Goal: Task Accomplishment & Management: Manage account settings

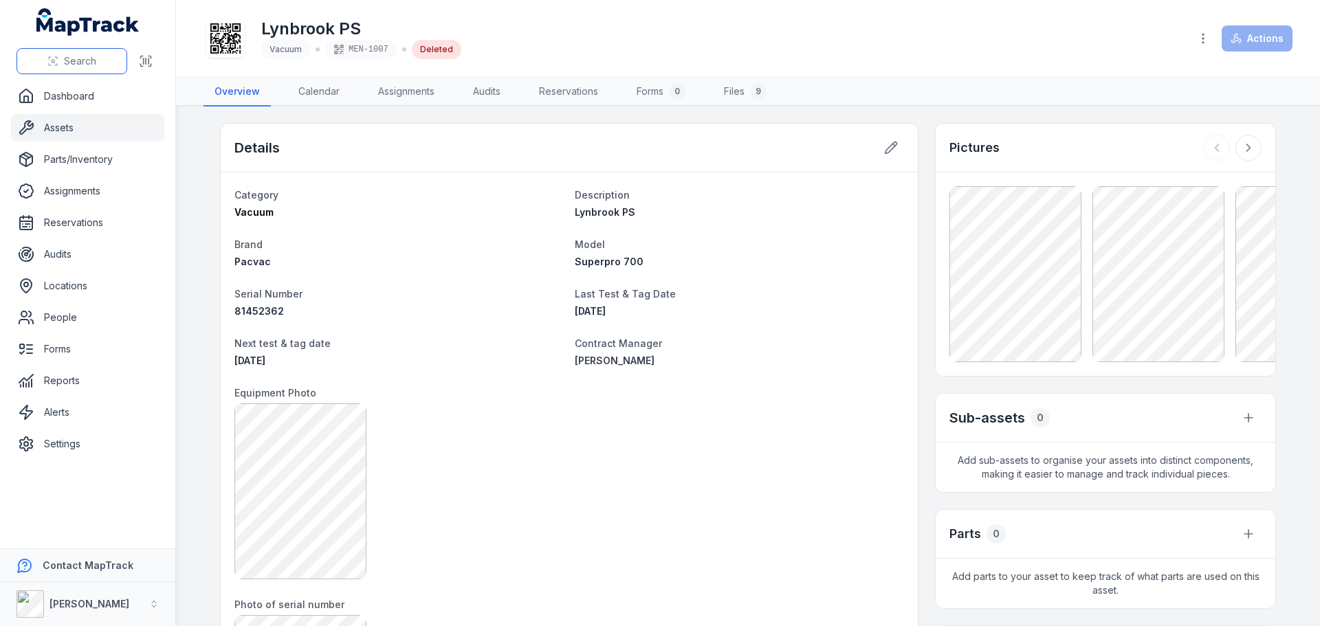
click at [74, 56] on span "Search" at bounding box center [80, 61] width 32 height 14
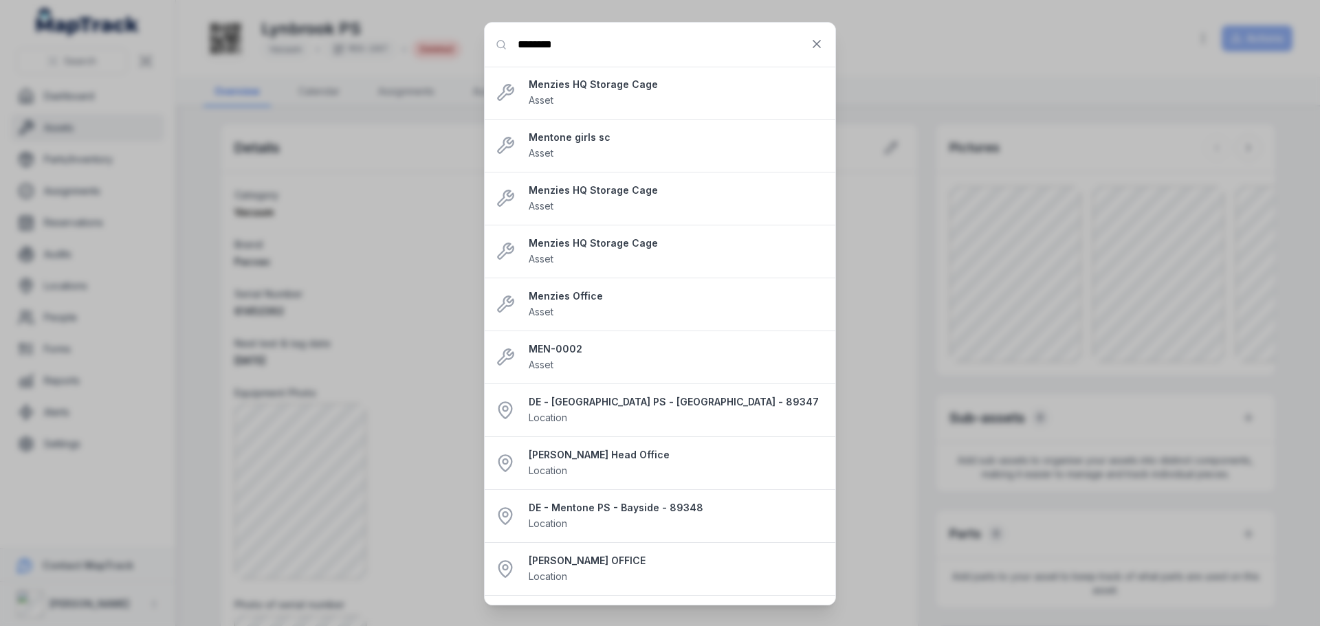
type input "********"
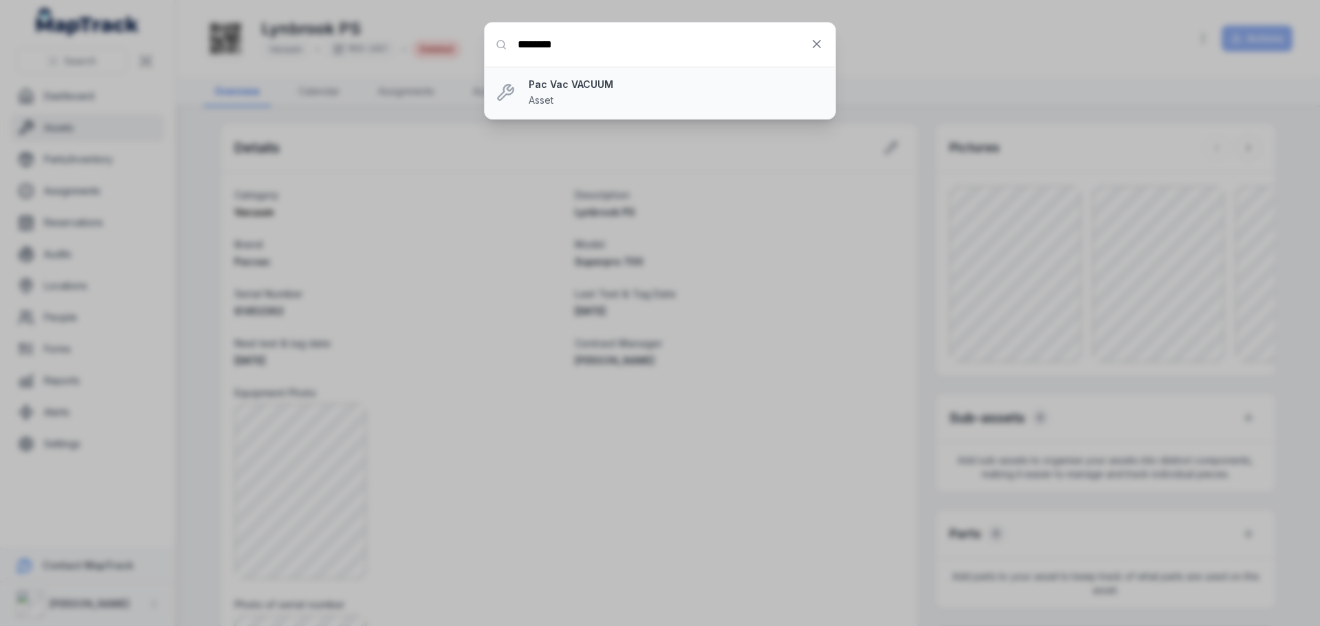
click at [555, 94] on div "Pac Vac VACUUM Asset" at bounding box center [677, 93] width 296 height 30
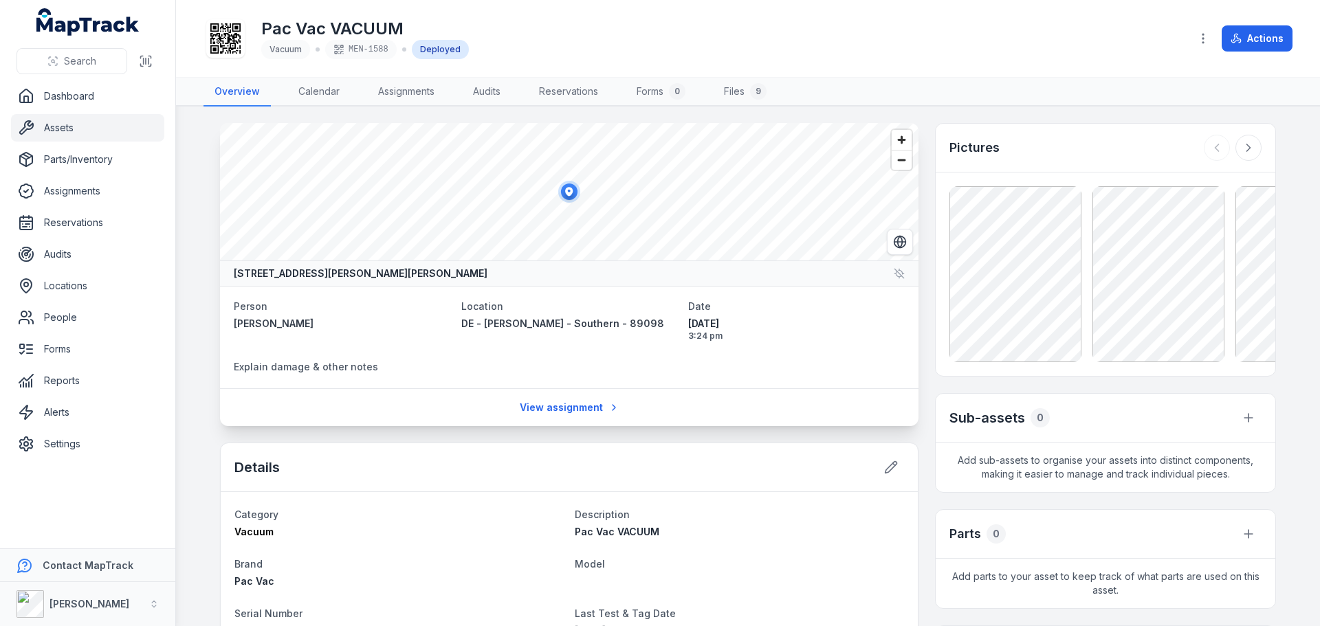
scroll to position [69, 0]
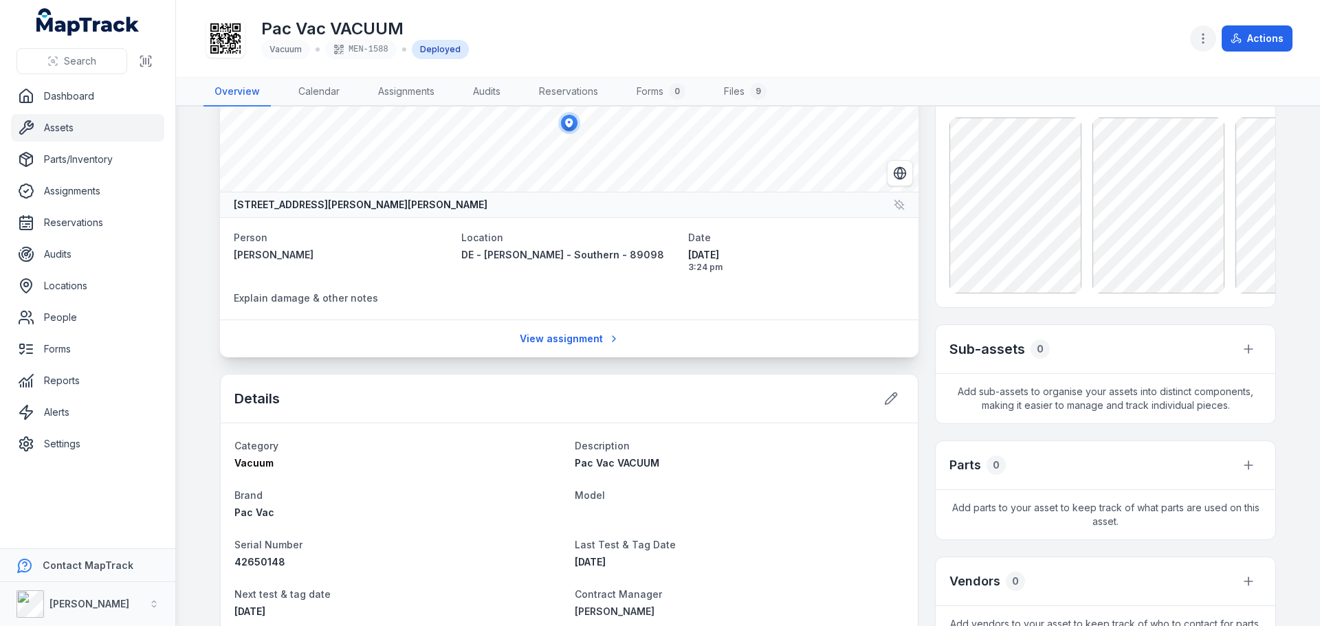
click at [1206, 38] on icon "button" at bounding box center [1203, 39] width 14 height 14
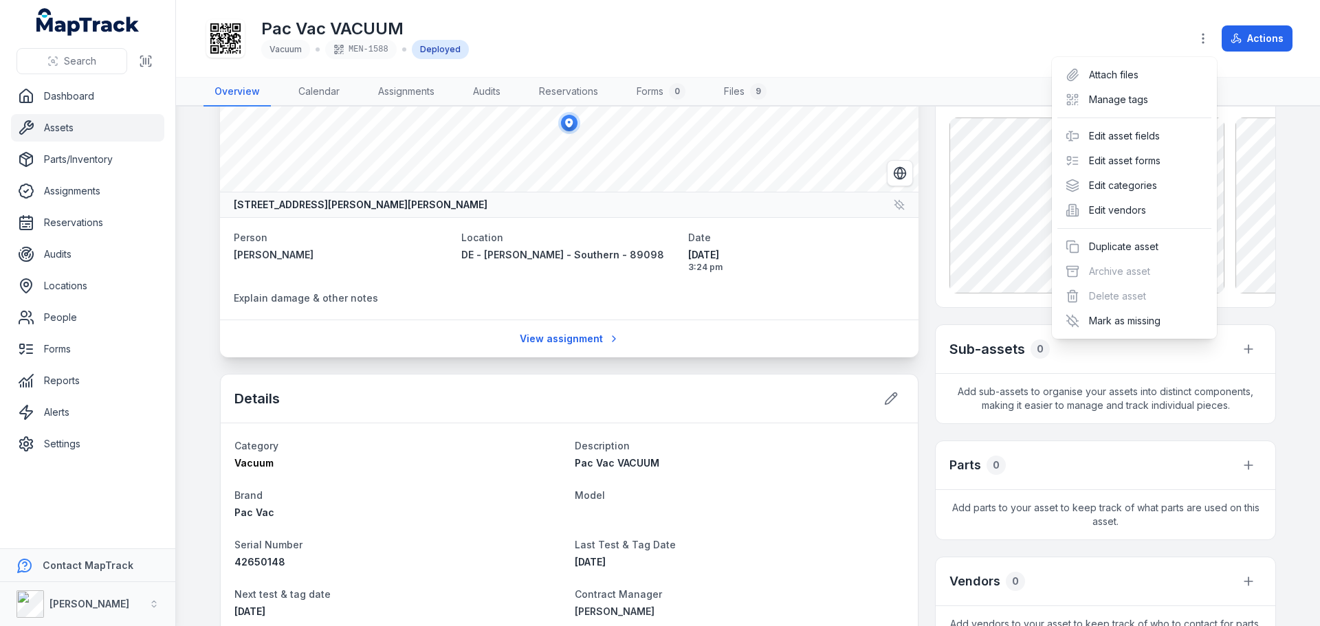
drag, startPoint x: 970, startPoint y: 32, endPoint x: 989, endPoint y: 34, distance: 18.8
click at [971, 33] on div "Pac Vac VACUUM Vacuum MEN-1588 Deployed Actions" at bounding box center [748, 39] width 1089 height 66
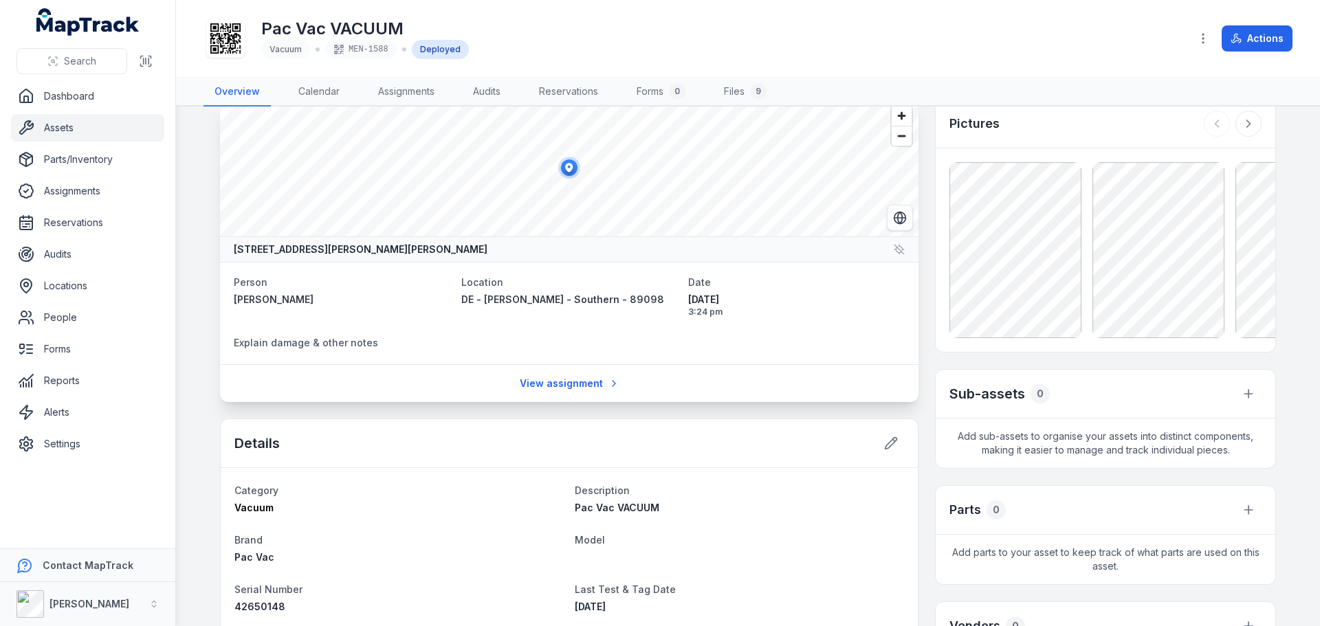
scroll to position [0, 0]
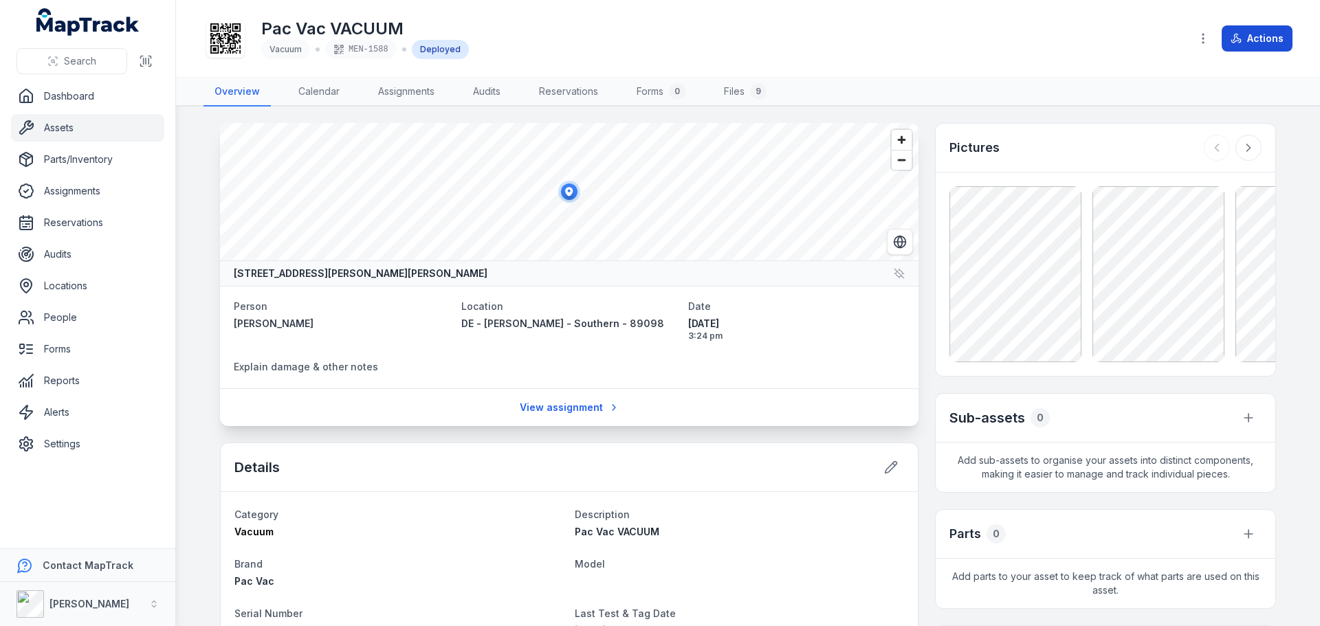
click at [1264, 38] on button "Actions" at bounding box center [1257, 38] width 71 height 26
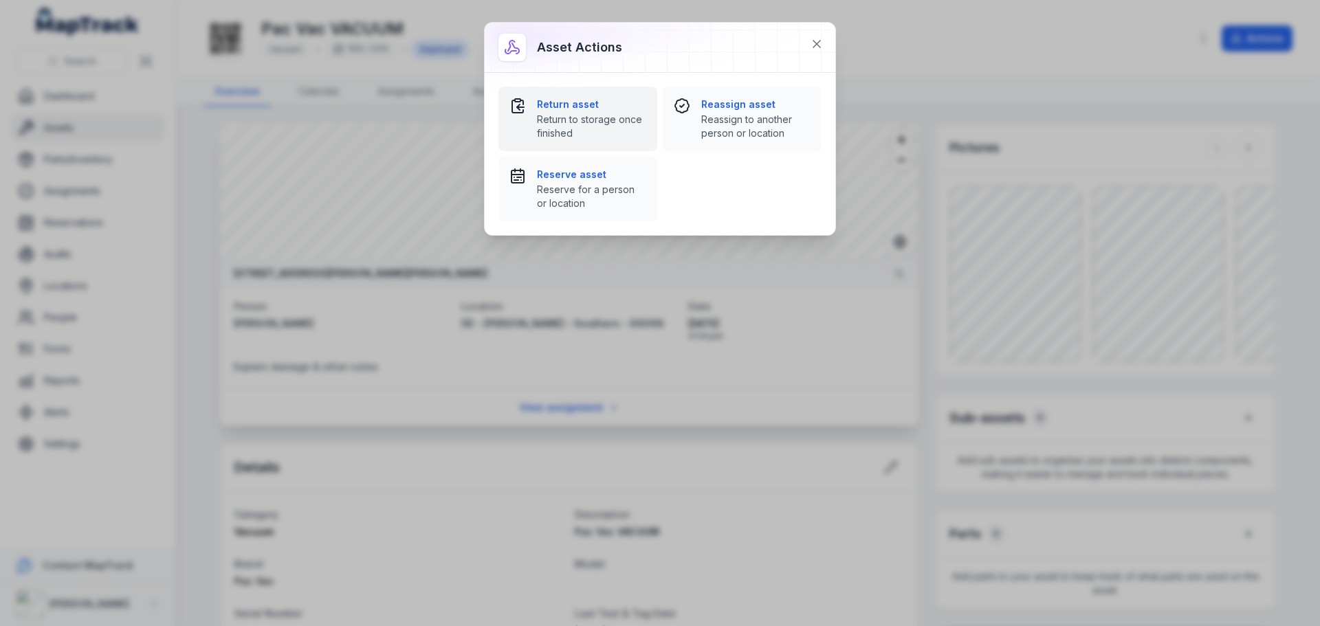
click at [539, 104] on strong "Return asset" at bounding box center [591, 105] width 109 height 14
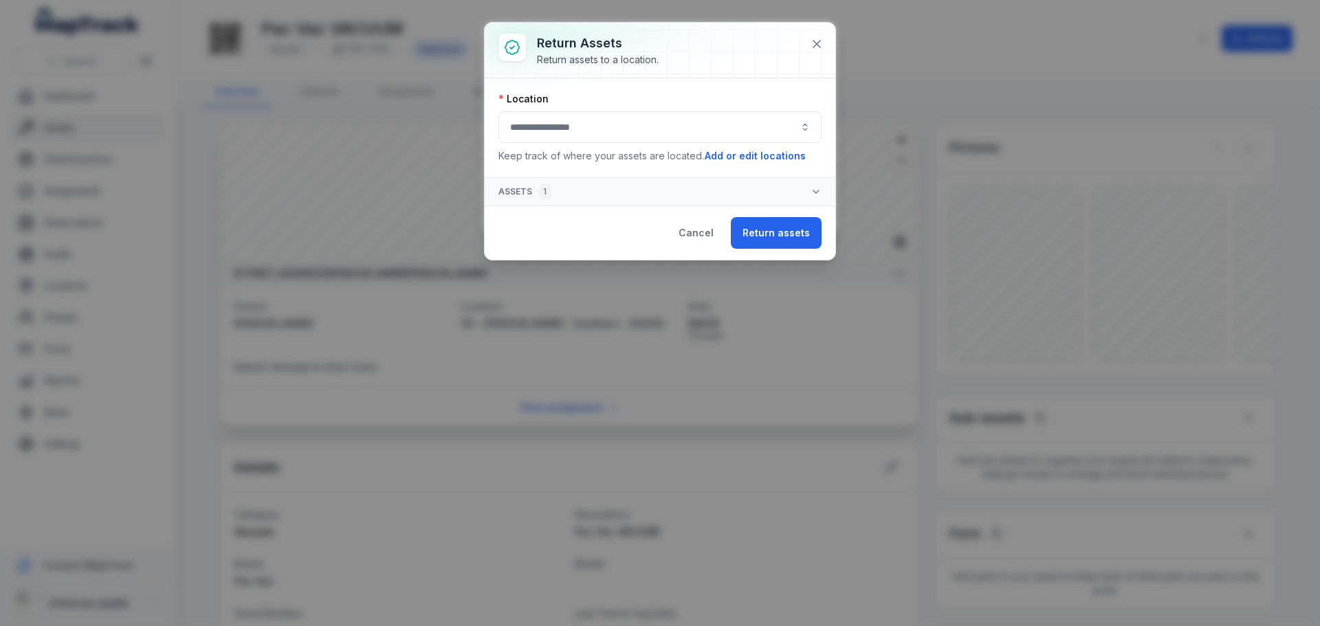
click at [632, 121] on button "button" at bounding box center [659, 127] width 323 height 32
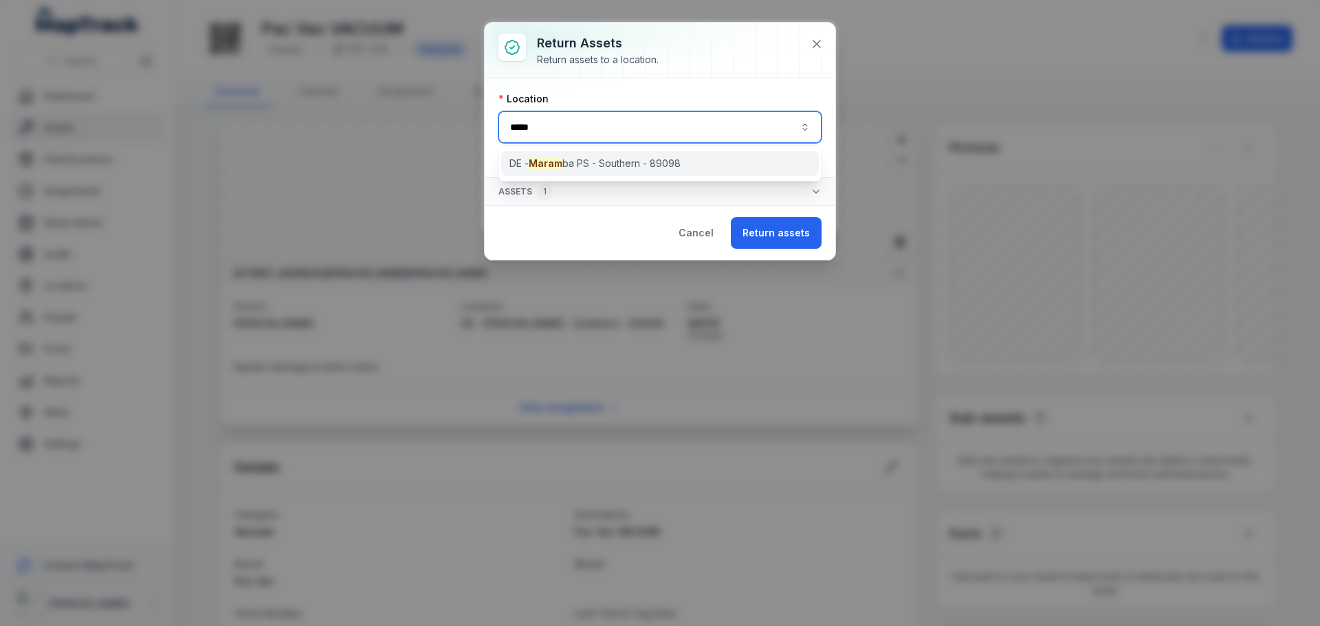
type input "*****"
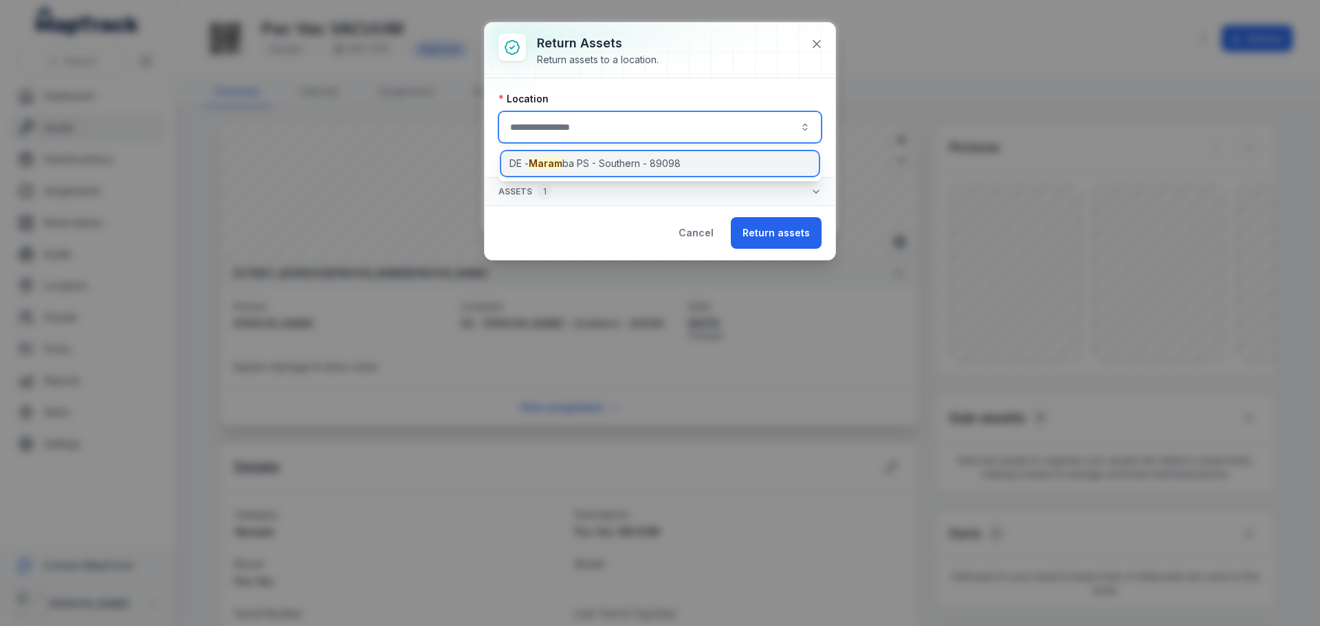
click at [710, 160] on div "DE - Maram ba PS - Southern - 89098" at bounding box center [660, 163] width 318 height 25
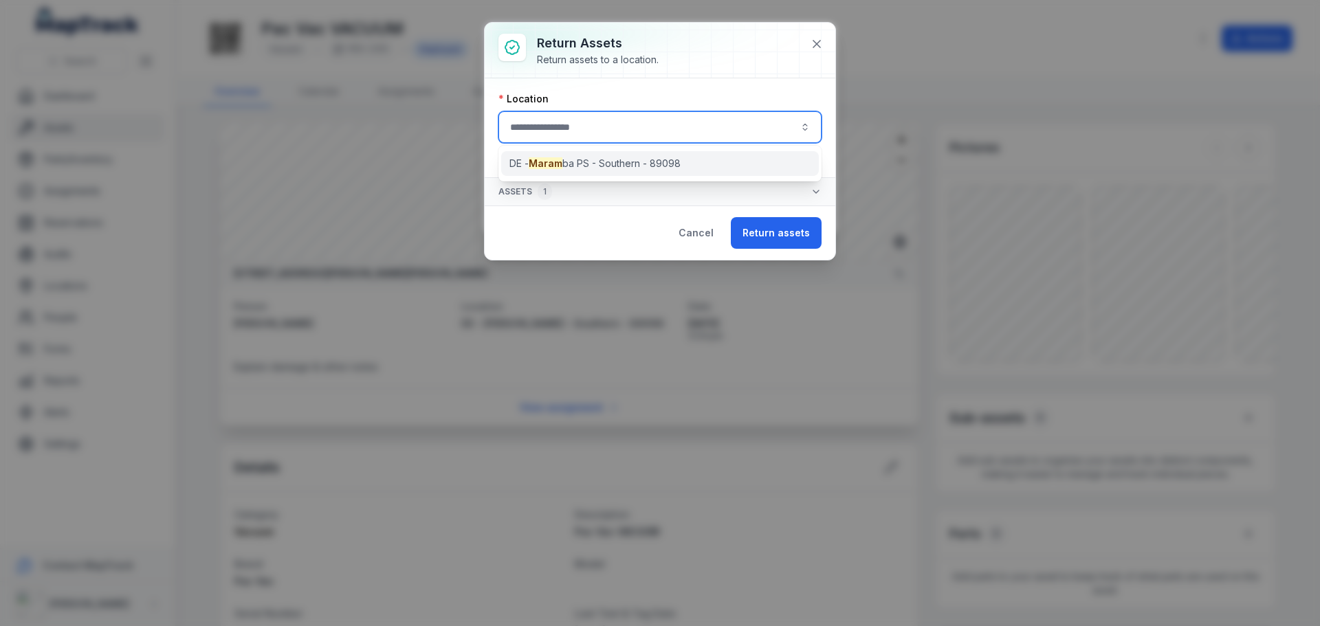
type input "**********"
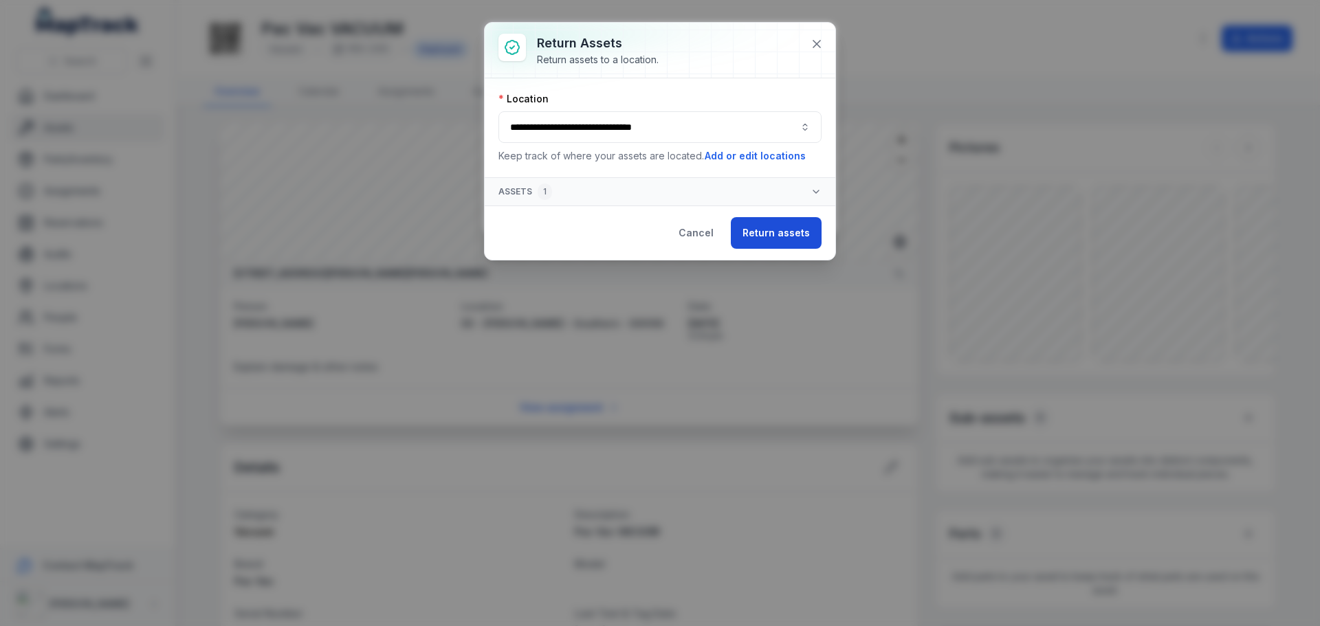
click at [788, 233] on button "Return assets" at bounding box center [776, 233] width 91 height 32
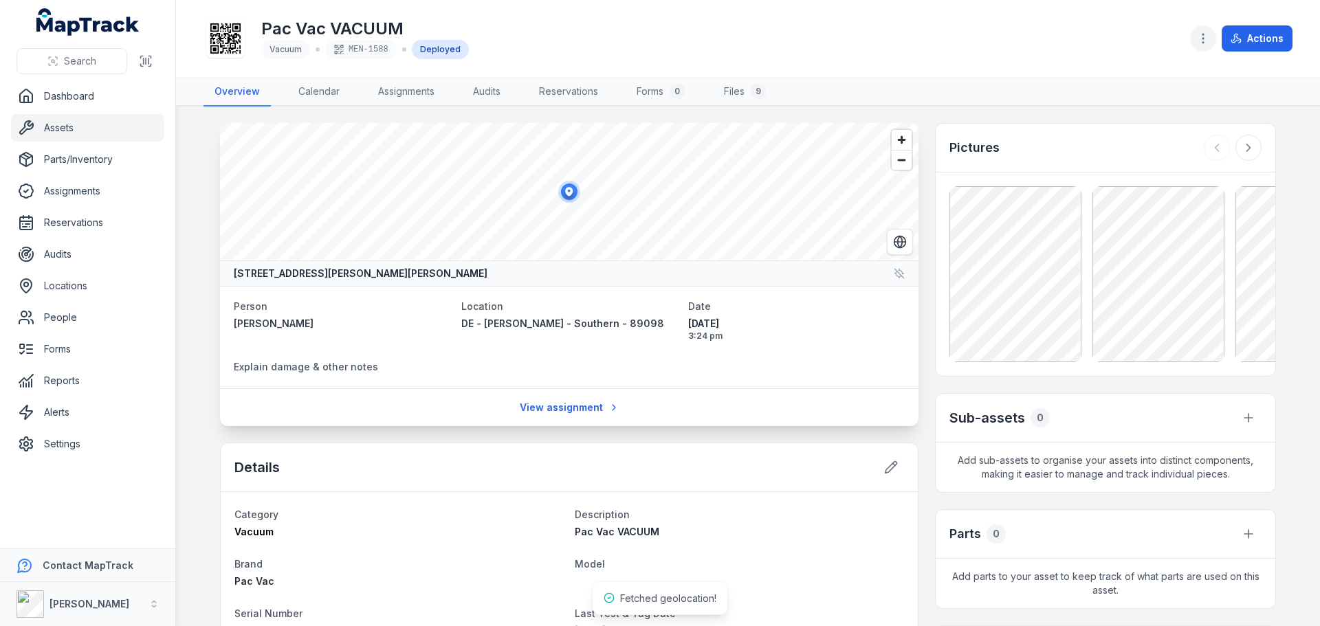
click at [1203, 34] on icon "button" at bounding box center [1203, 39] width 14 height 14
